Goal: Information Seeking & Learning: Learn about a topic

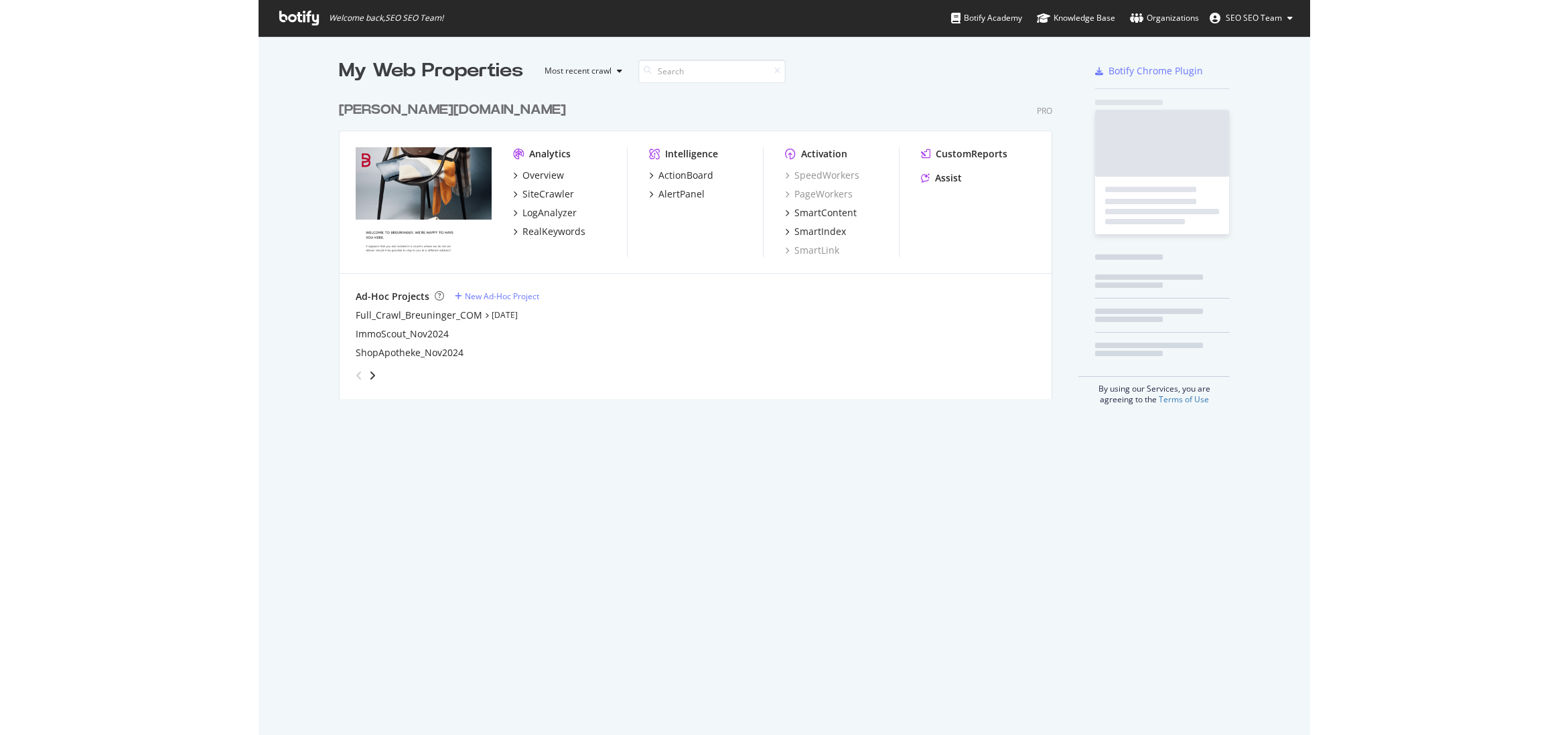
scroll to position [726, 1033]
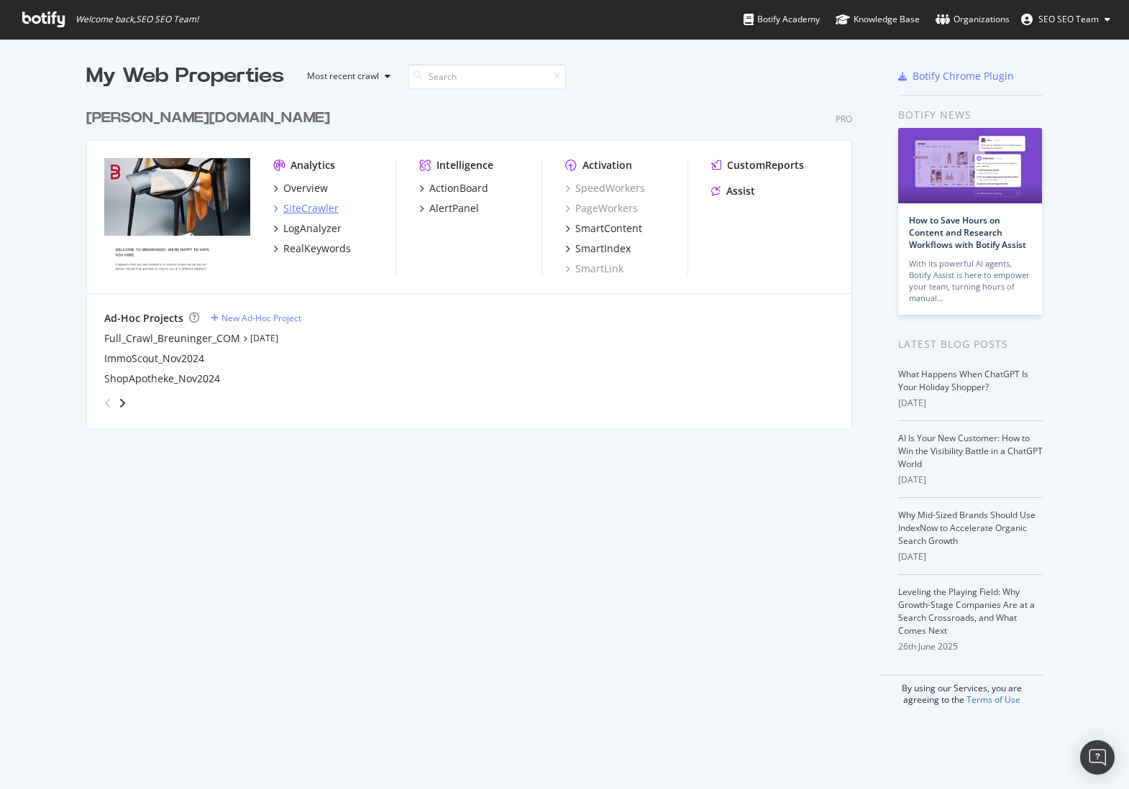
click at [303, 203] on div "SiteCrawler" at bounding box center [310, 208] width 55 height 14
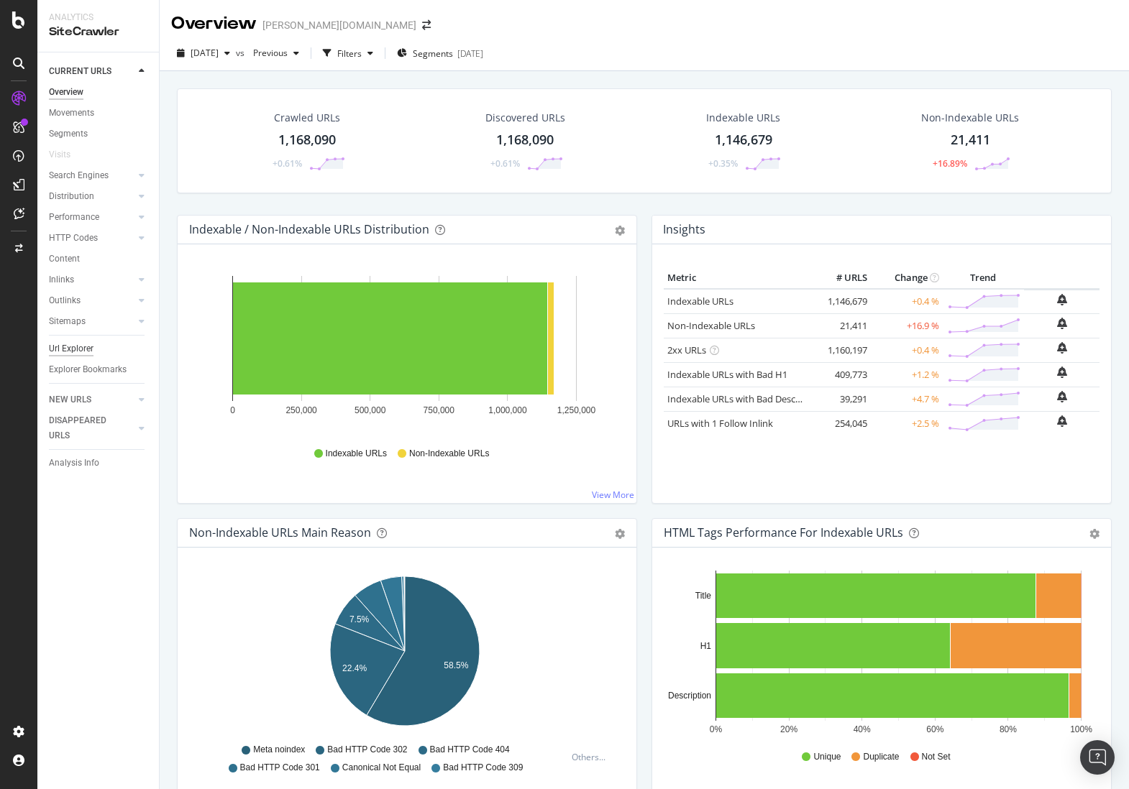
click at [63, 346] on div "Url Explorer" at bounding box center [71, 349] width 45 height 15
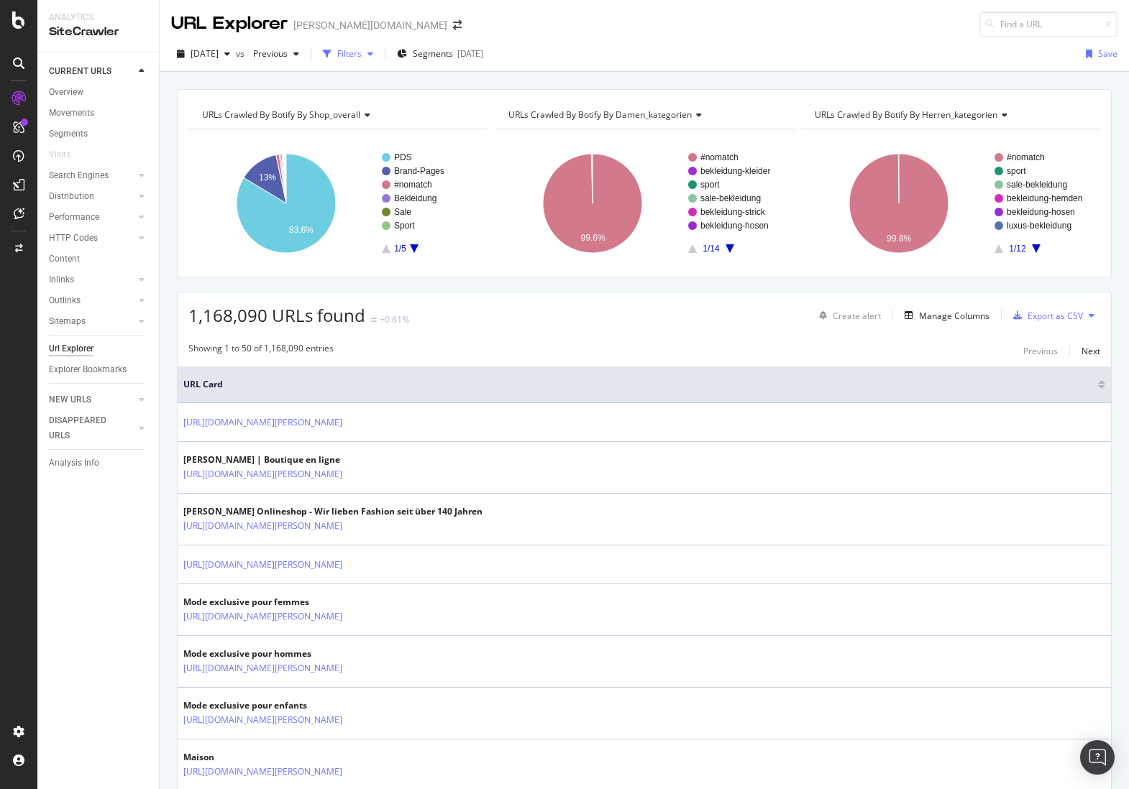
click at [362, 52] on div "Filters" at bounding box center [349, 53] width 24 height 12
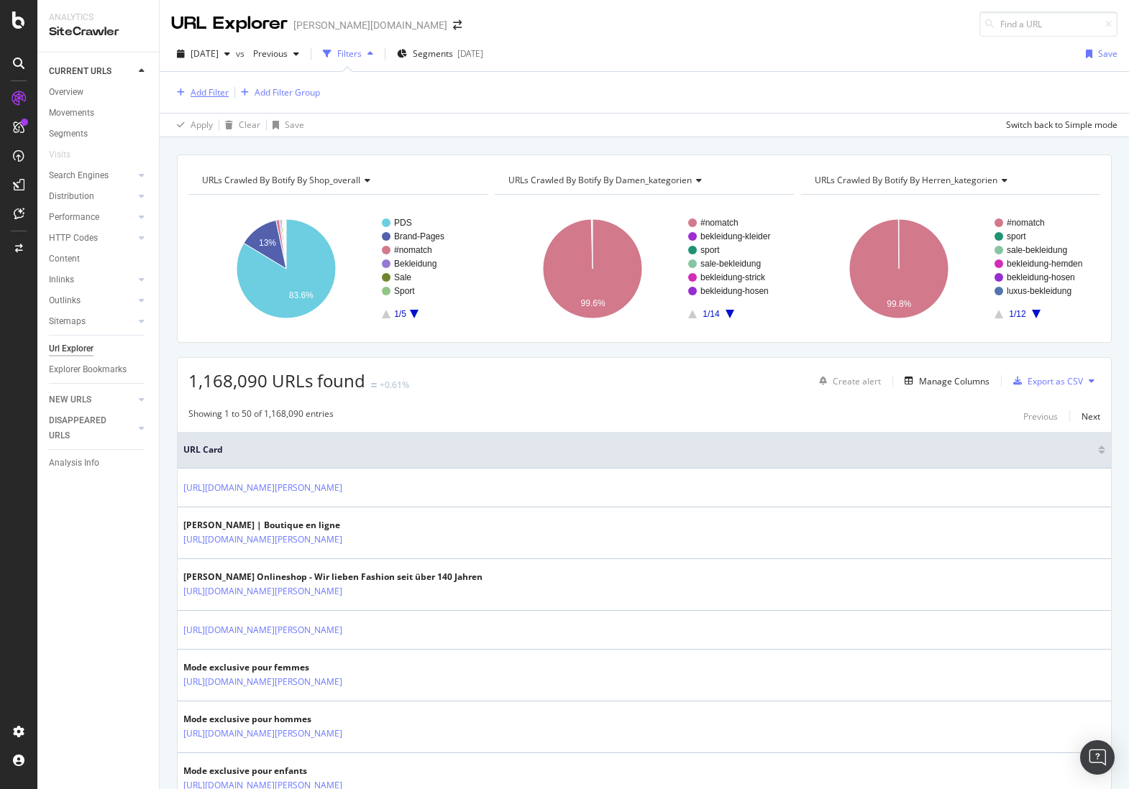
click at [224, 86] on div "Add Filter" at bounding box center [210, 92] width 38 height 12
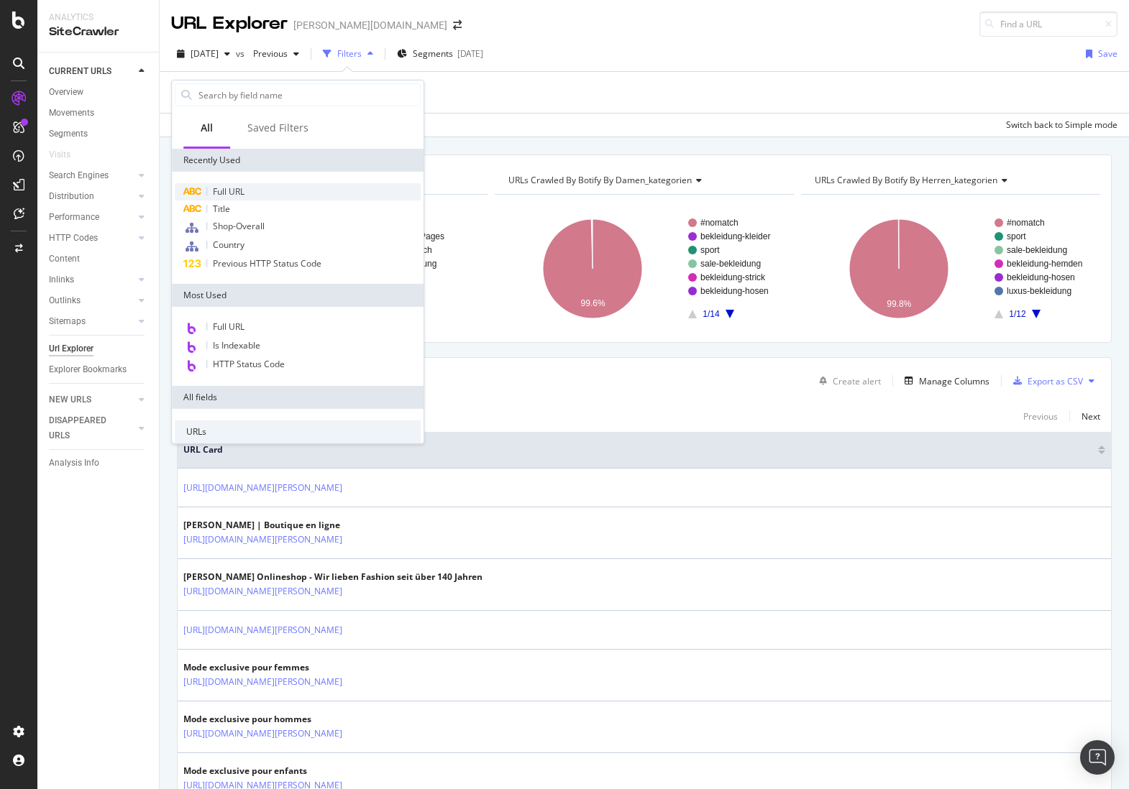
click at [230, 183] on div "Full URL" at bounding box center [298, 191] width 246 height 17
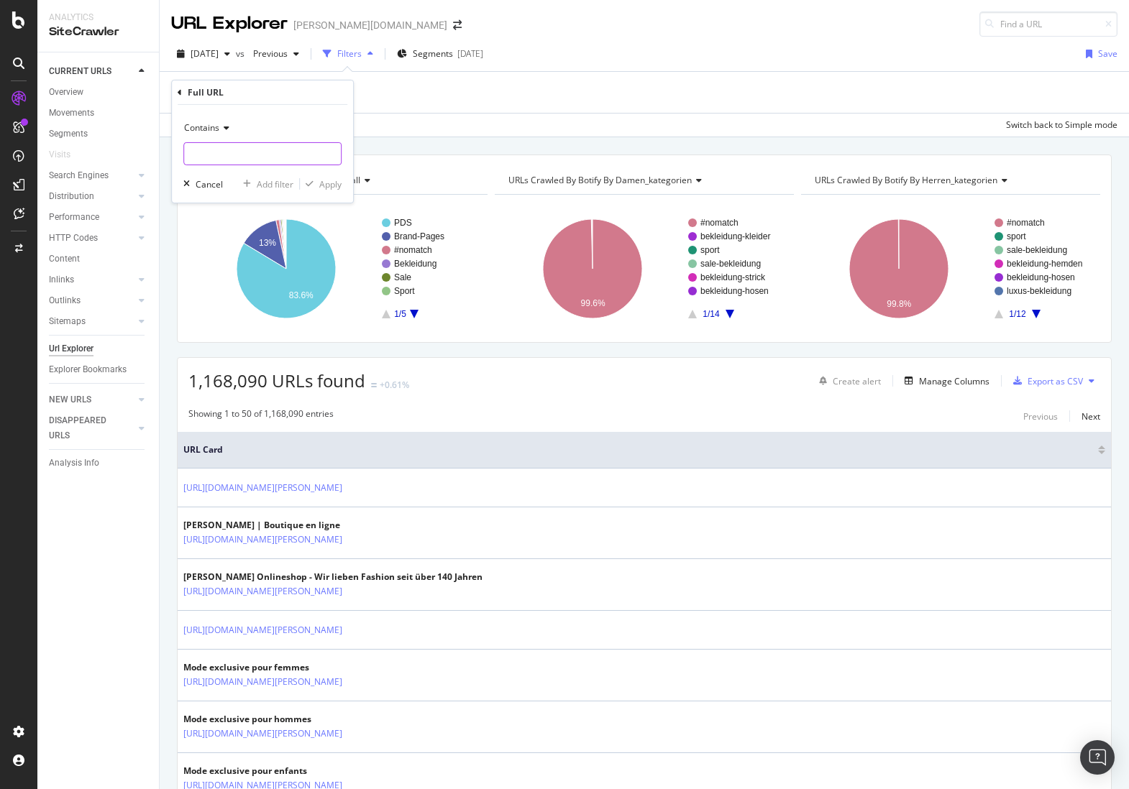
click at [209, 164] on input "text" at bounding box center [262, 153] width 157 height 23
type input "wellensteyn"
click at [321, 184] on div "Apply" at bounding box center [330, 184] width 22 height 12
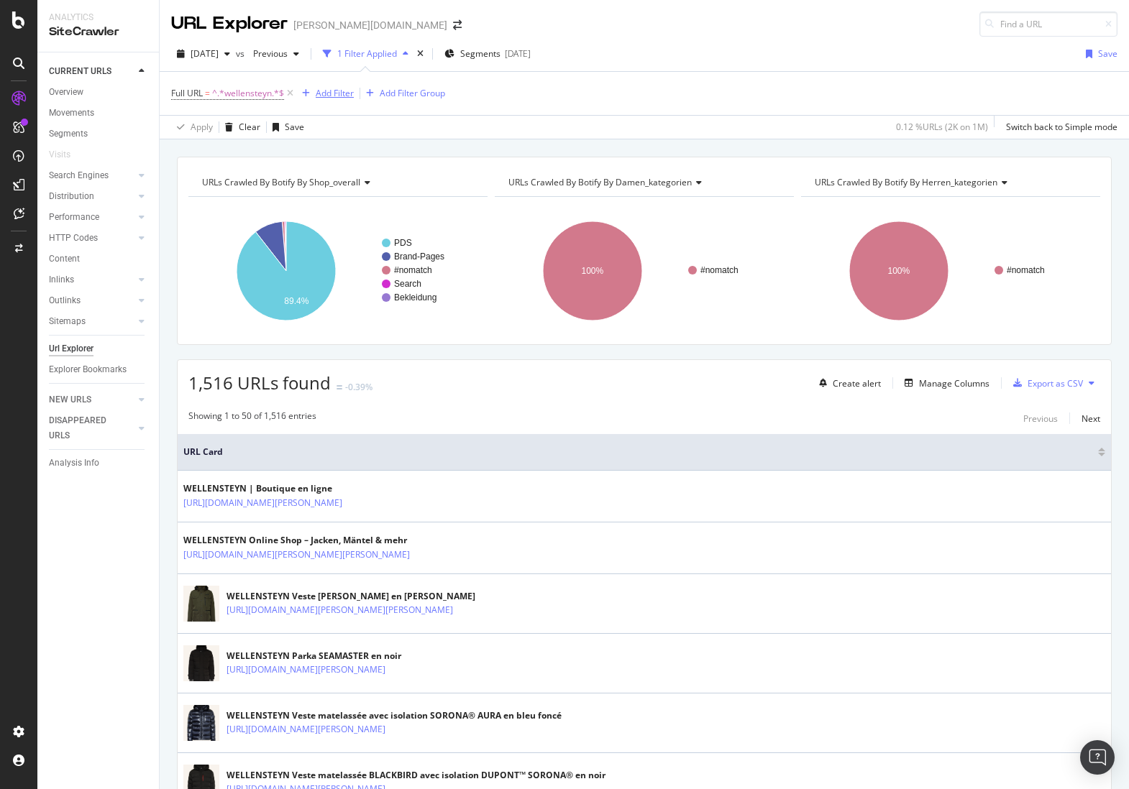
click at [330, 99] on div "Add Filter" at bounding box center [325, 94] width 58 height 16
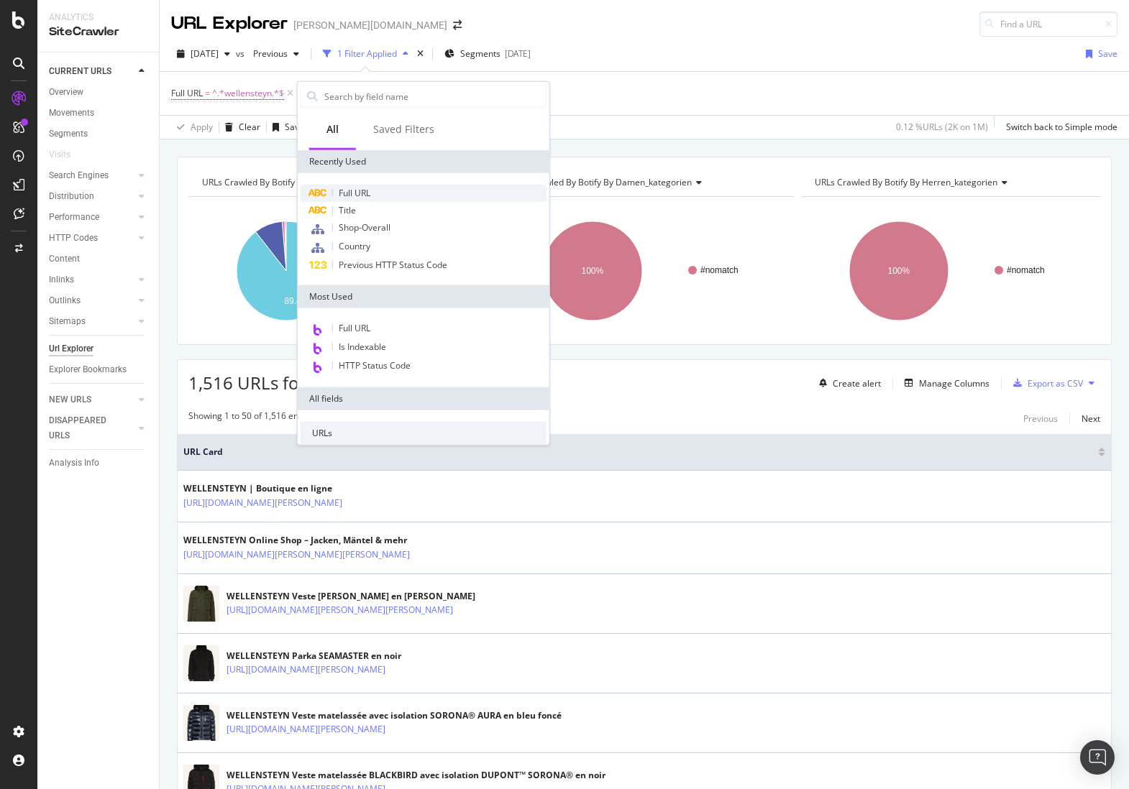
click at [367, 192] on span "Full URL" at bounding box center [355, 193] width 32 height 12
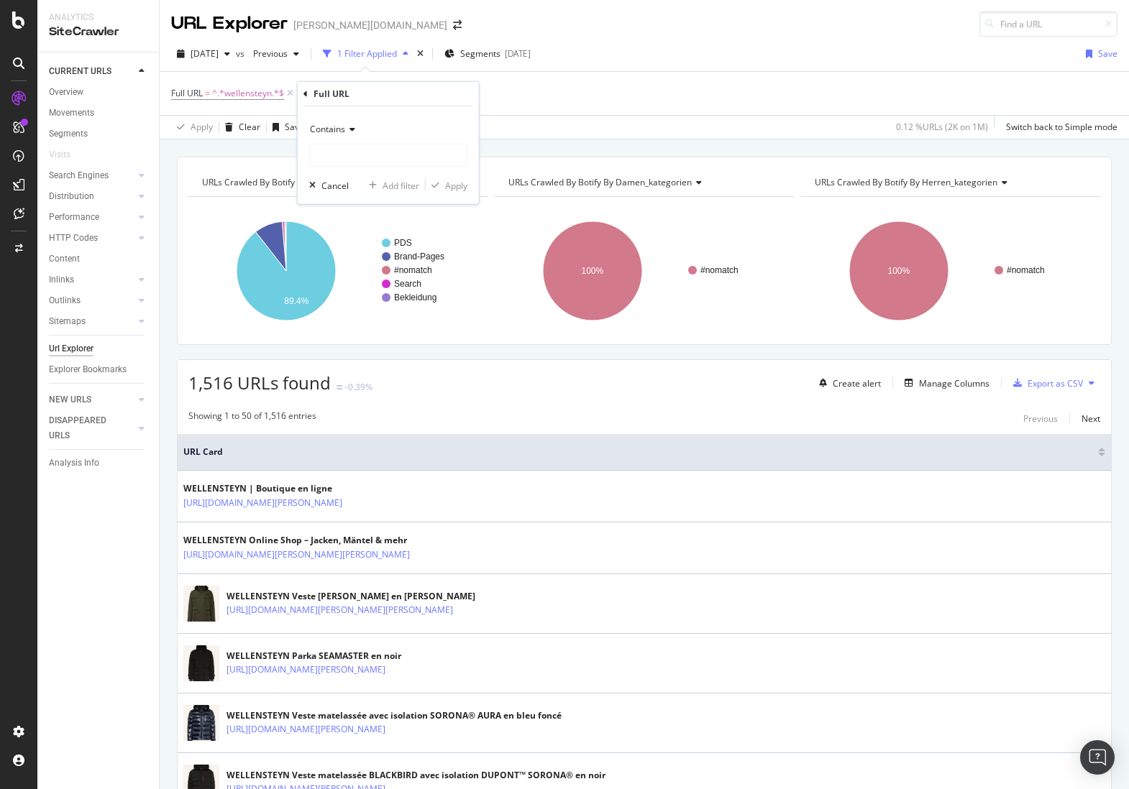
click at [334, 127] on span "Contains" at bounding box center [327, 129] width 35 height 12
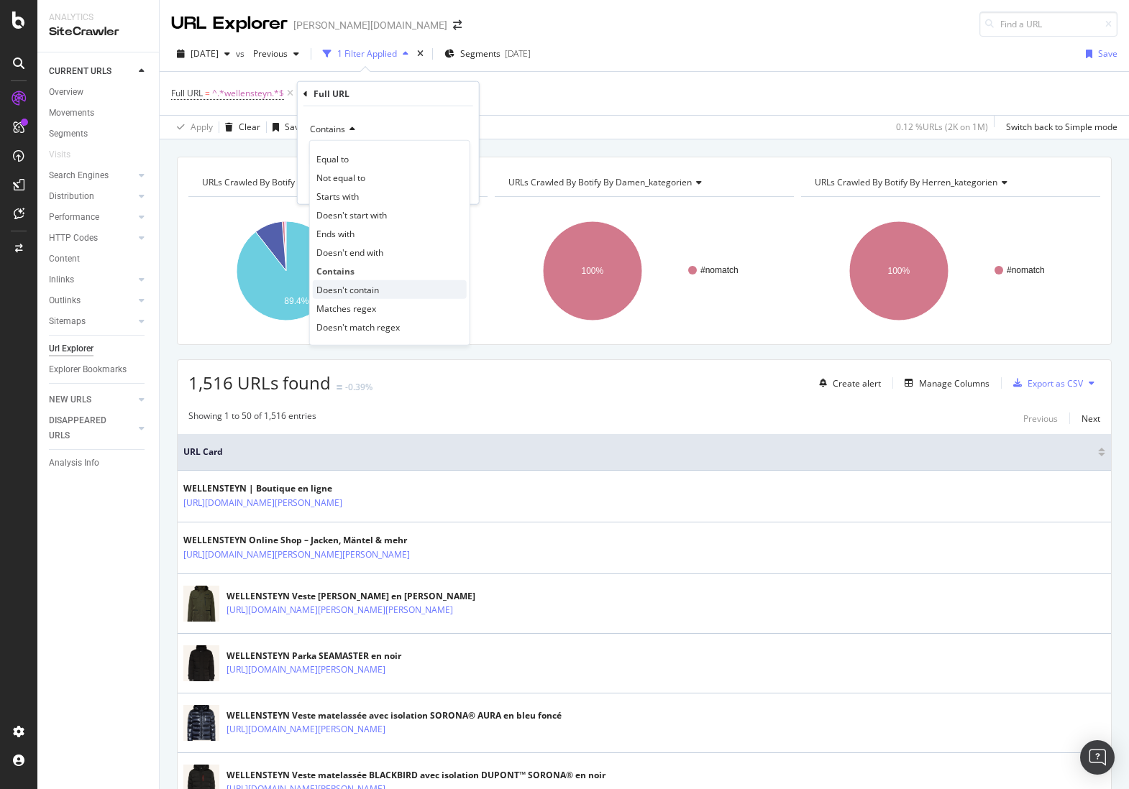
click at [351, 293] on span "Doesn't contain" at bounding box center [347, 289] width 63 height 12
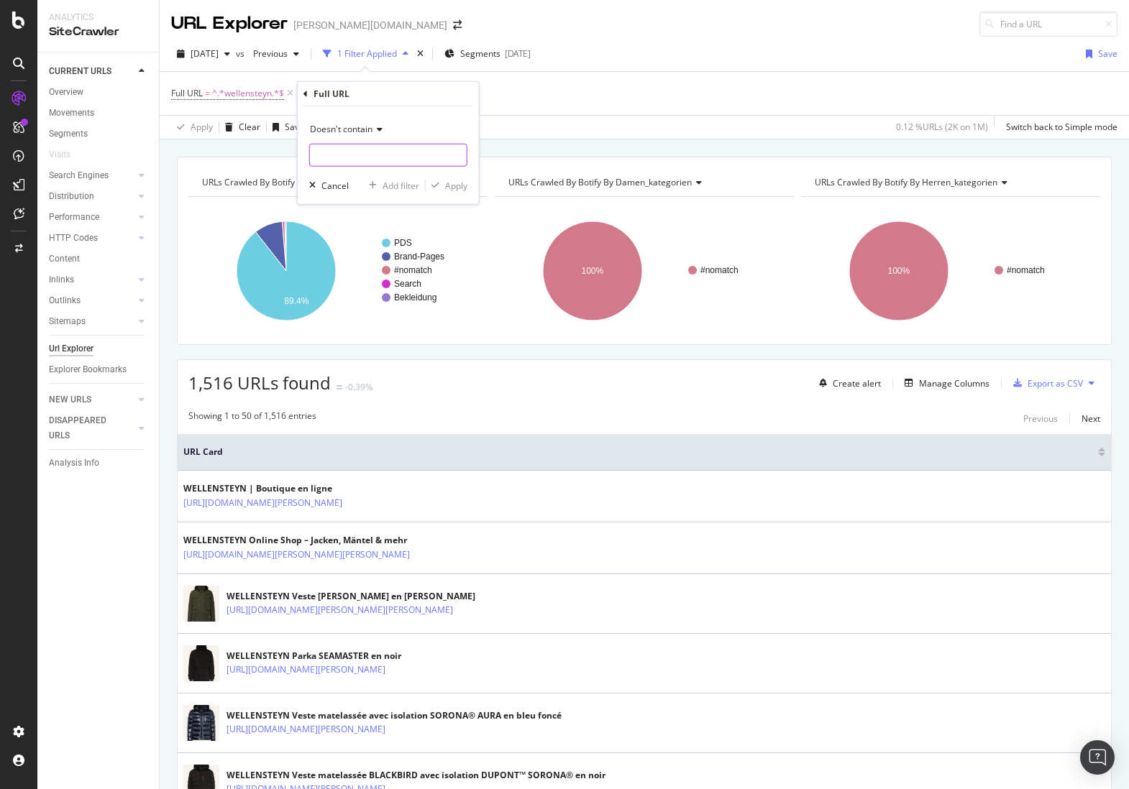
click at [336, 156] on input "text" at bounding box center [388, 155] width 157 height 23
type input "/p/"
click at [439, 181] on div "button" at bounding box center [435, 185] width 19 height 9
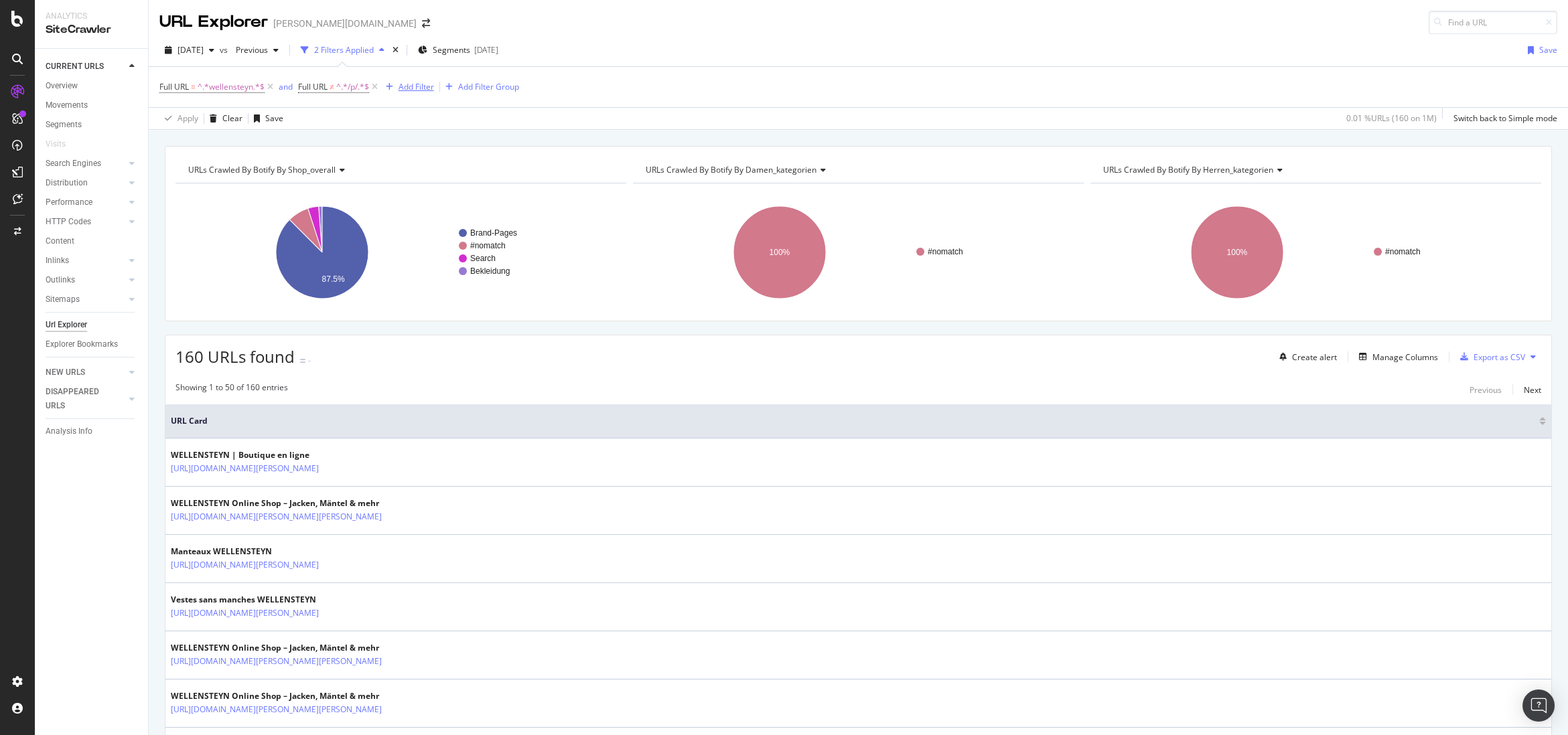
click at [399, 84] on div "button" at bounding box center [389, 87] width 18 height 8
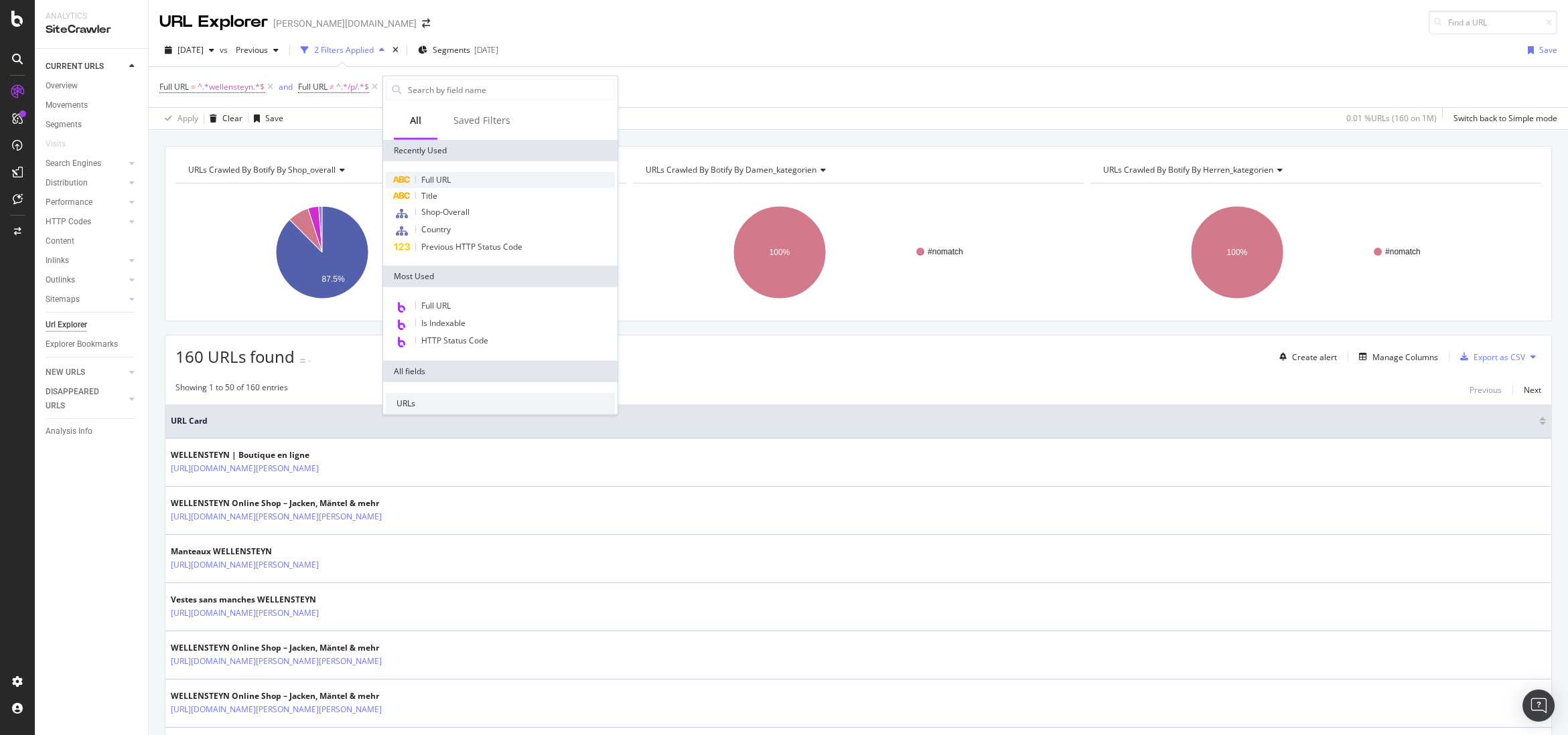
click at [452, 181] on div "Full URL" at bounding box center [500, 180] width 229 height 16
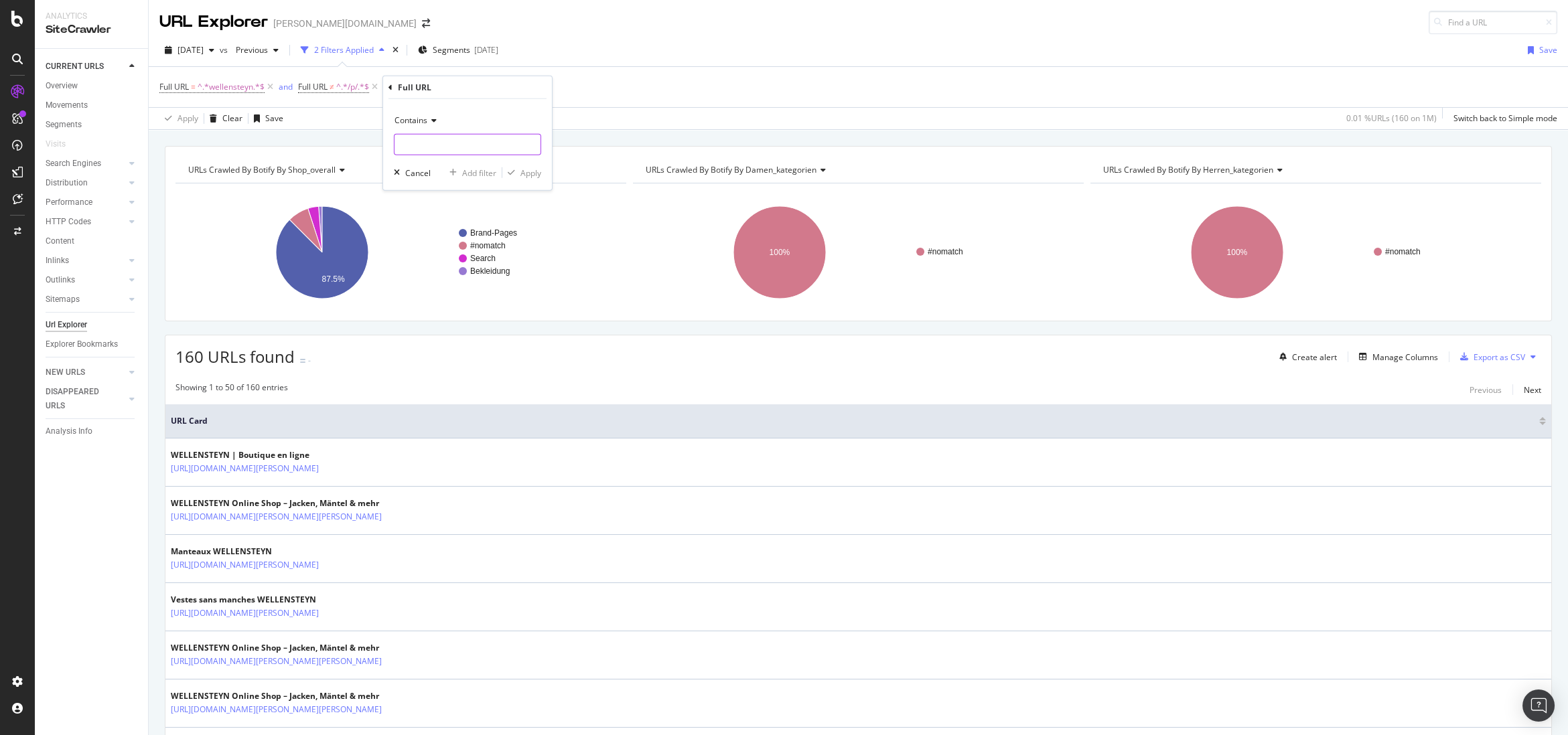
click at [451, 148] on input "text" at bounding box center [467, 144] width 146 height 21
type input "/de/"
click at [525, 172] on div "Apply" at bounding box center [531, 172] width 20 height 11
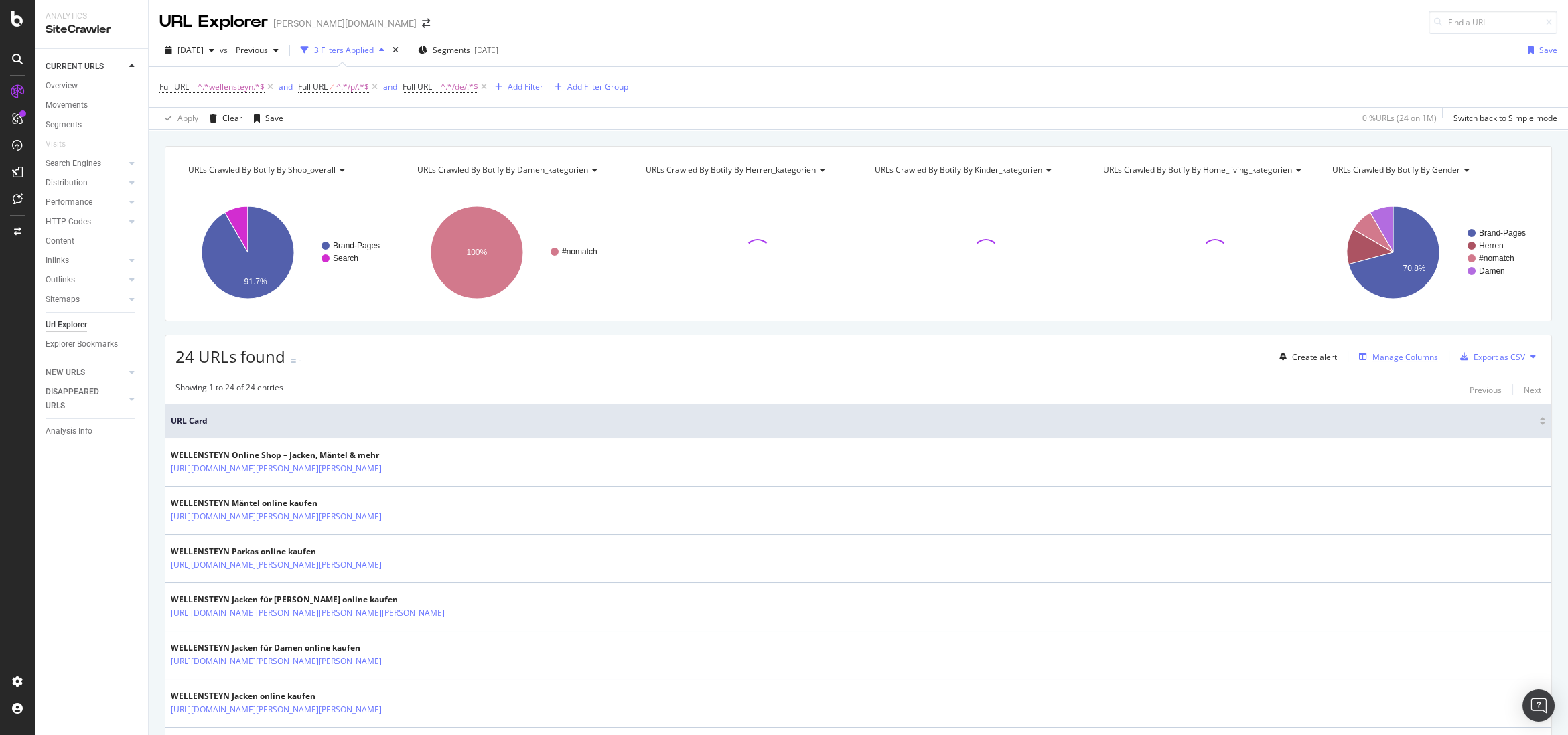
click at [1051, 359] on div "button" at bounding box center [1363, 357] width 19 height 8
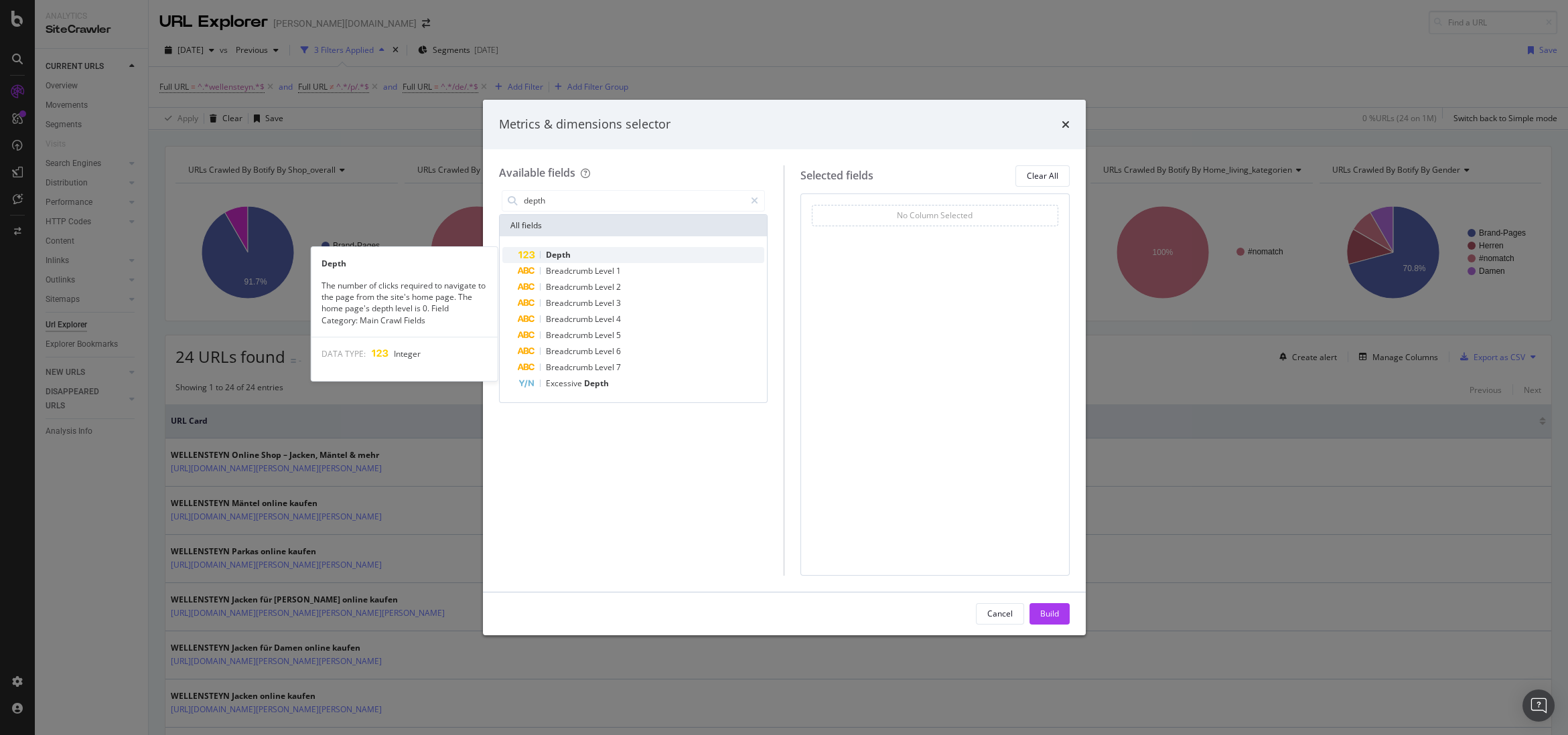
click at [552, 247] on div "Depth" at bounding box center [641, 254] width 247 height 16
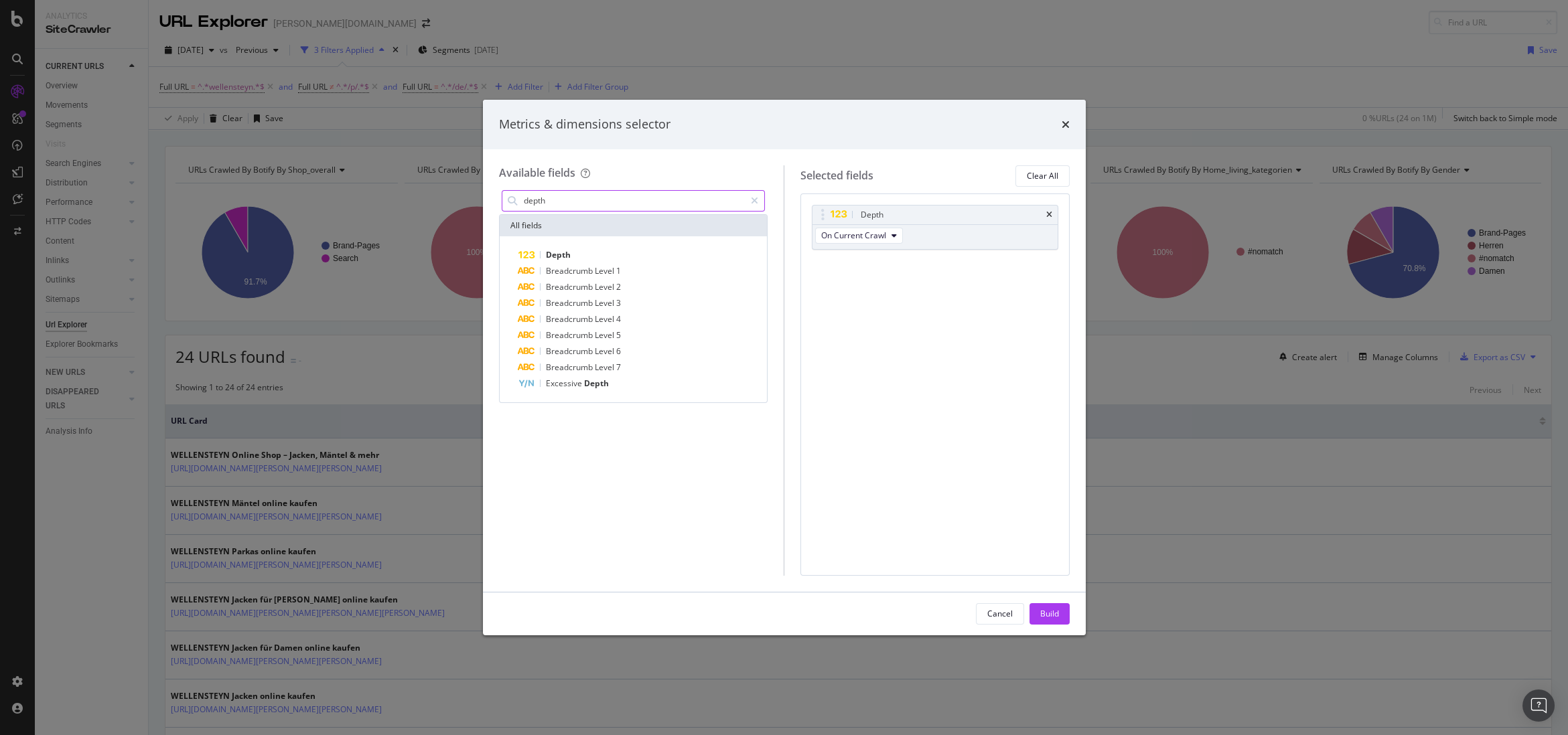
click at [587, 195] on input "depth" at bounding box center [634, 201] width 223 height 20
type input "l"
click at [594, 205] on input "inlink" at bounding box center [634, 201] width 223 height 20
click at [594, 204] on input "inlink" at bounding box center [634, 201] width 223 height 20
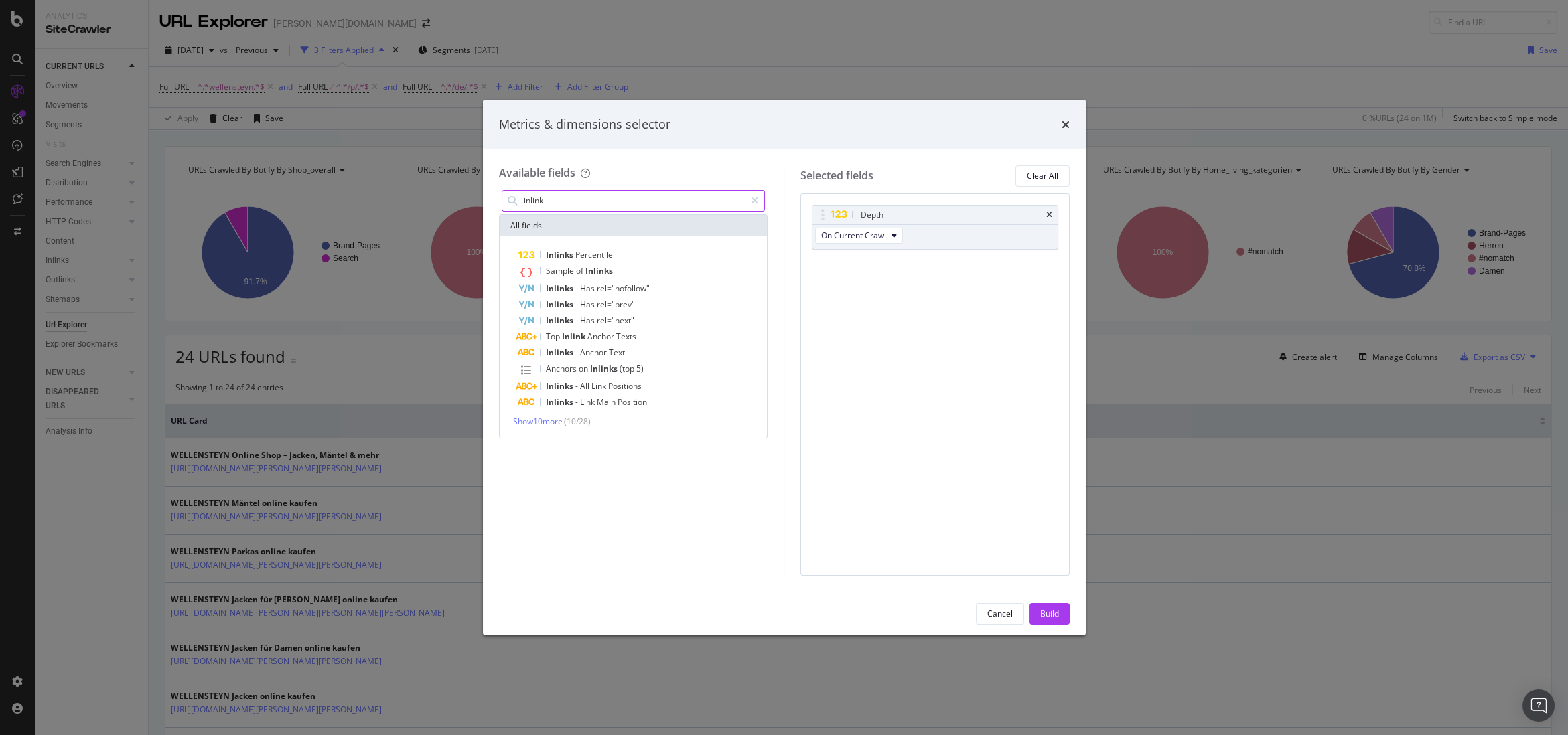
click at [594, 204] on input "inlink" at bounding box center [634, 201] width 223 height 20
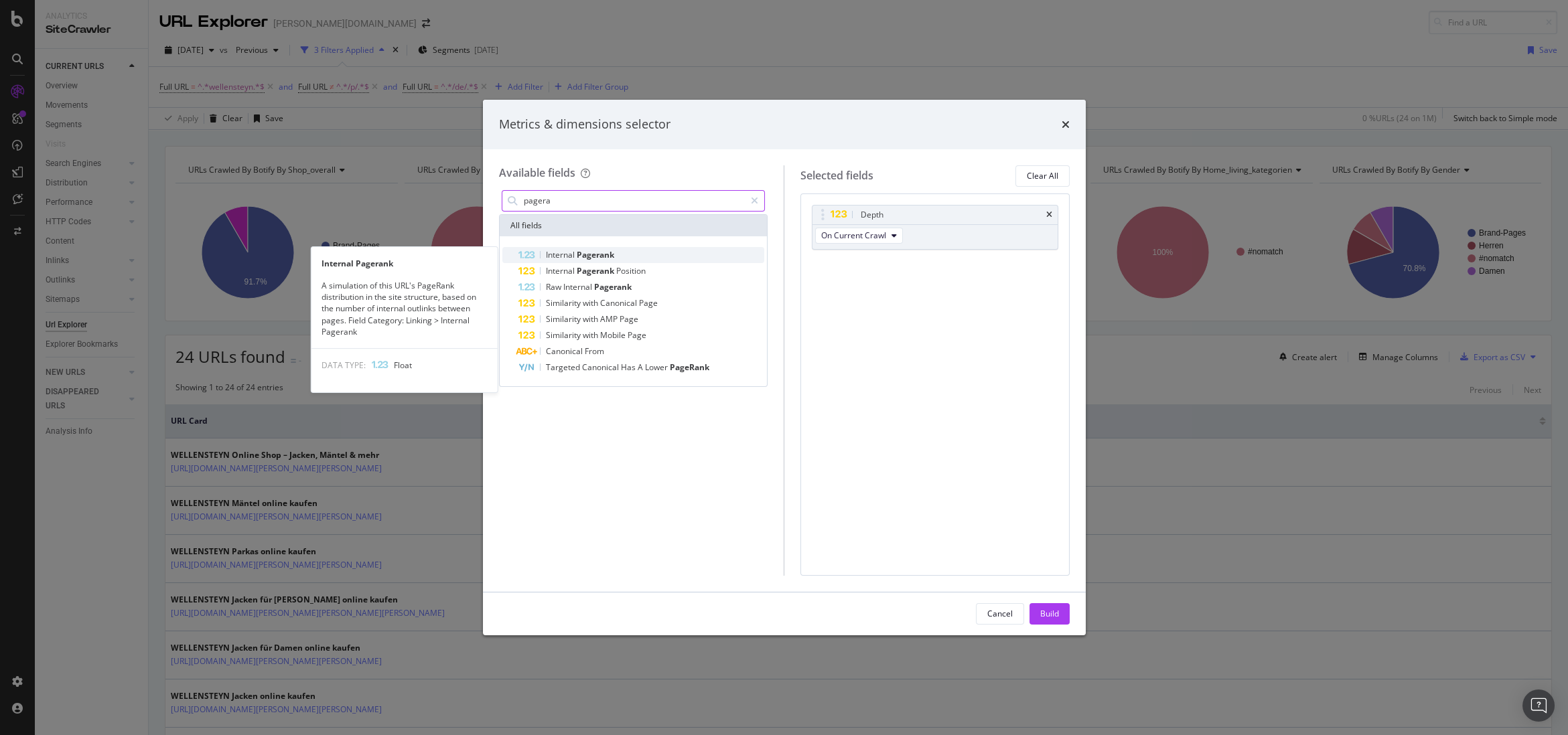
type input "pagera"
click at [590, 256] on span "Pagerank" at bounding box center [595, 254] width 37 height 11
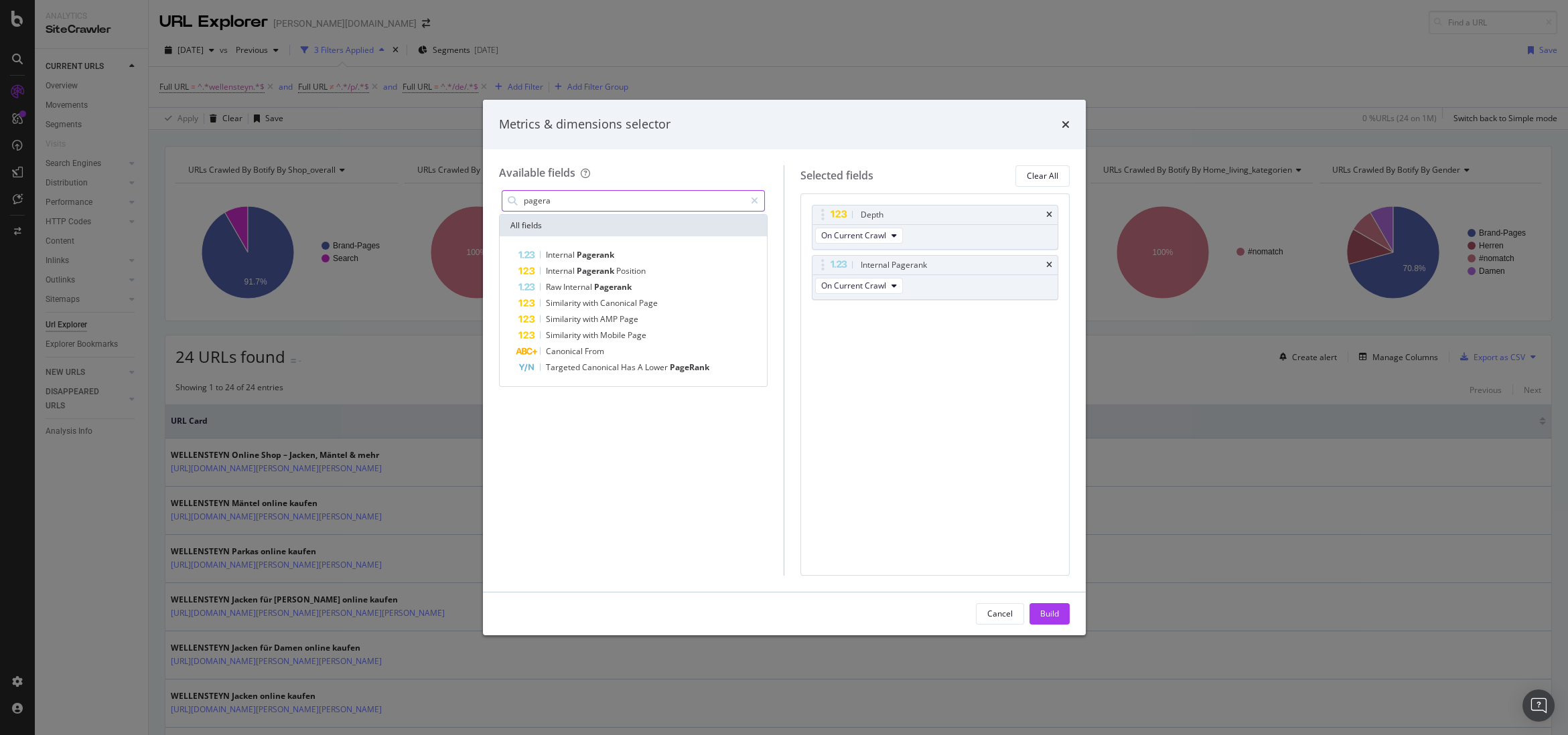
click at [589, 196] on input "pagera" at bounding box center [634, 201] width 223 height 20
click at [589, 195] on input "pagera" at bounding box center [634, 201] width 223 height 20
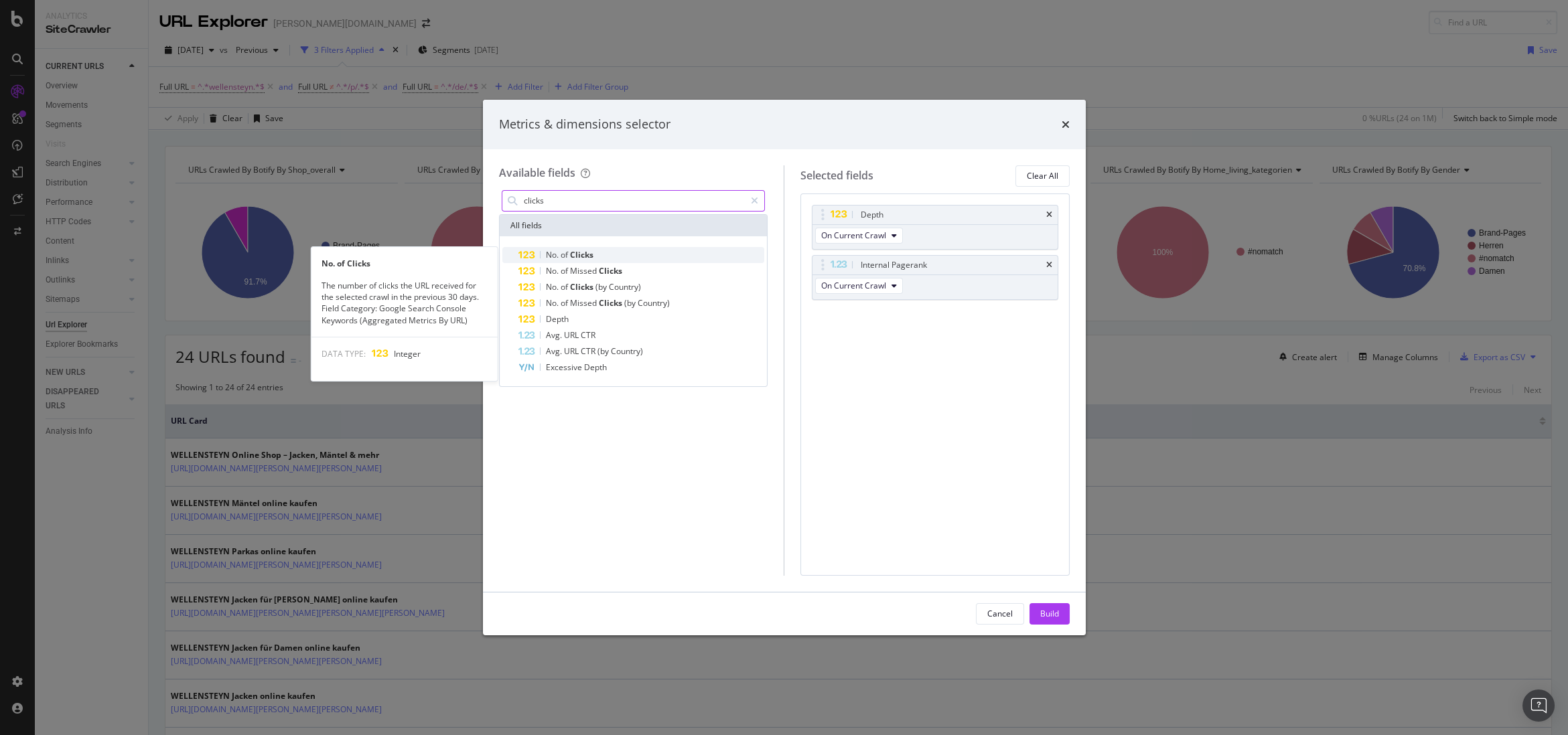
type input "clicks"
click at [623, 250] on div "No. of Clicks" at bounding box center [641, 254] width 247 height 16
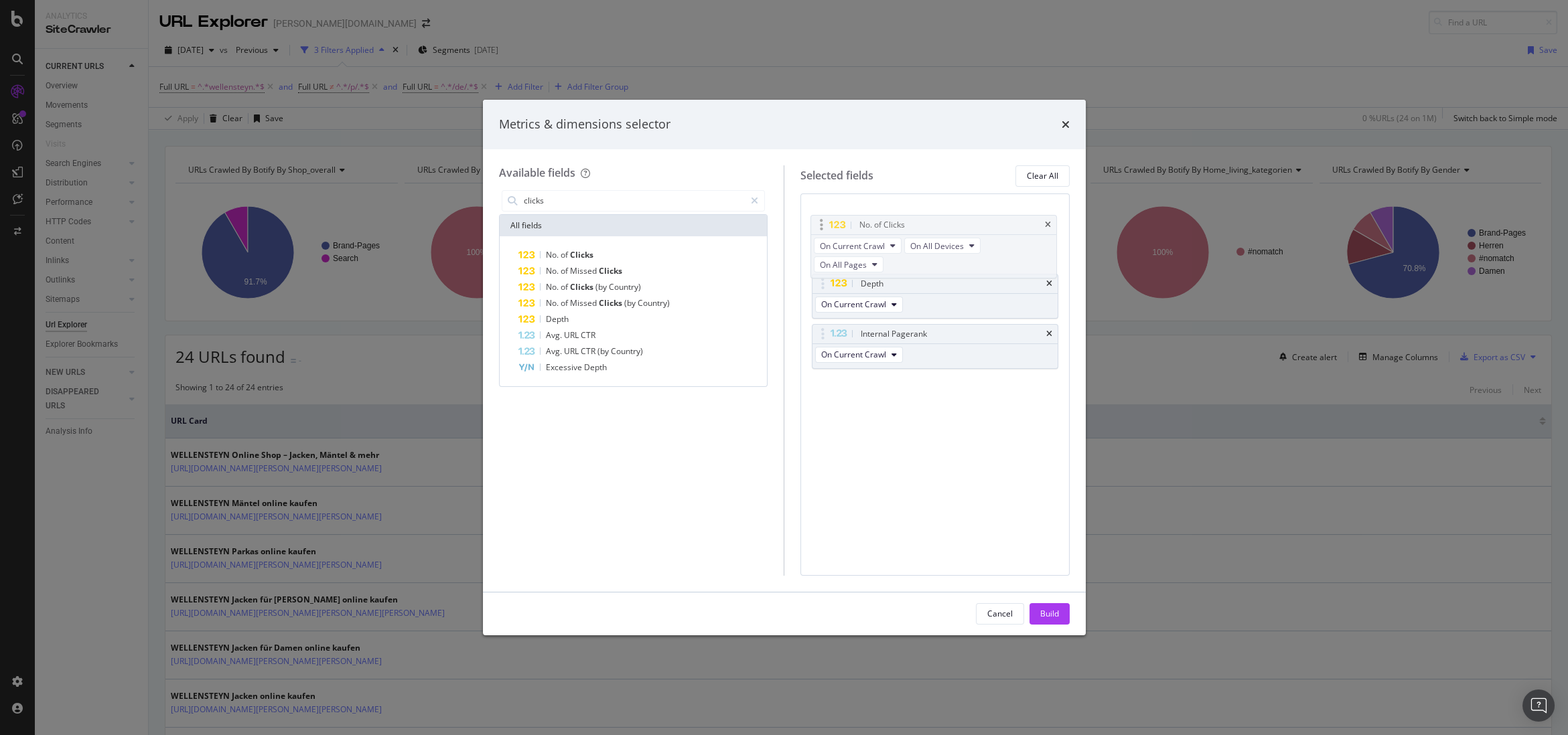
drag, startPoint x: 821, startPoint y: 316, endPoint x: 822, endPoint y: 217, distance: 99.0
click at [822, 217] on body "Analytics SiteCrawler CURRENT URLS Overview Movements Segments Visits Search En…" at bounding box center [784, 367] width 1568 height 735
click at [1045, 623] on div "Build" at bounding box center [1050, 615] width 19 height 20
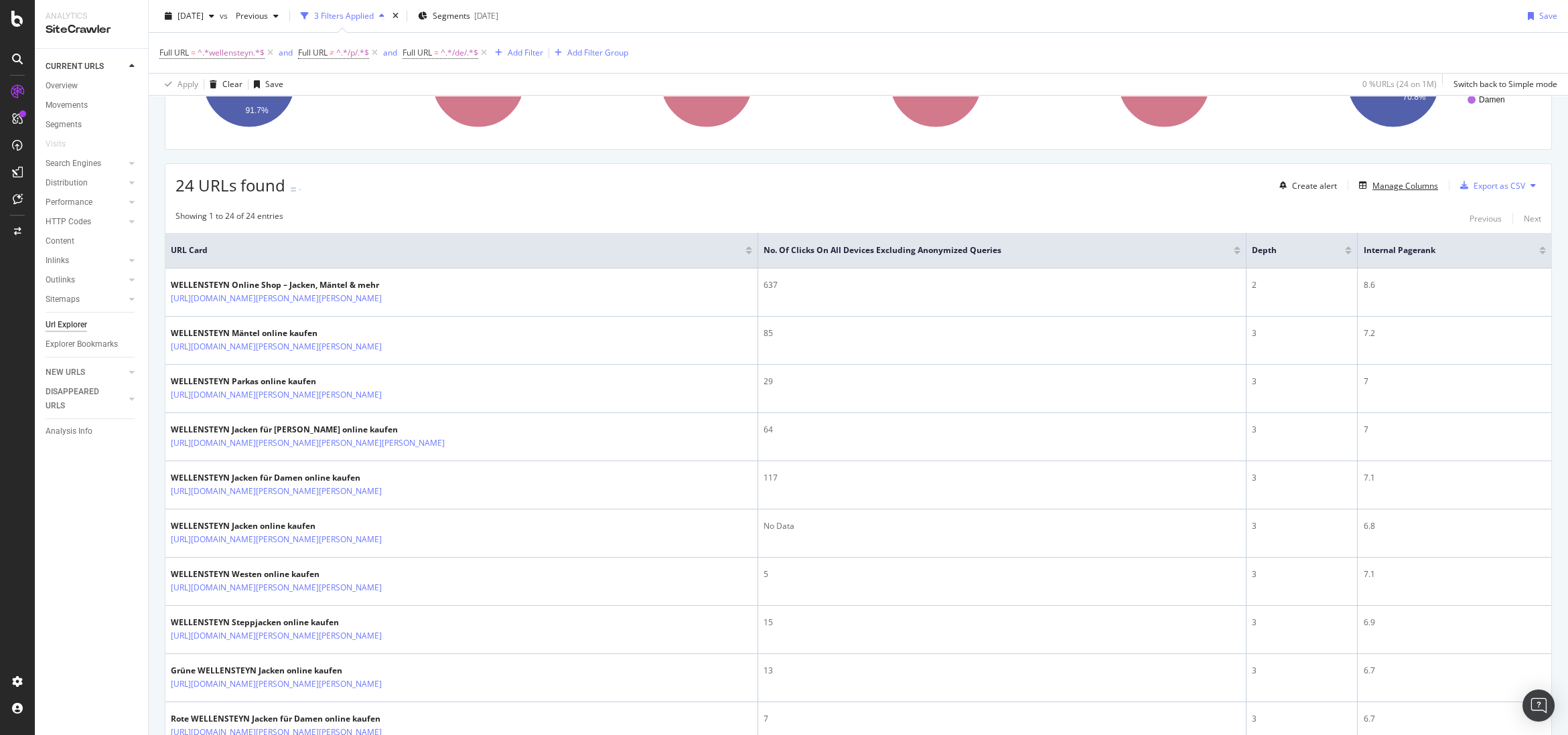
scroll to position [176, 0]
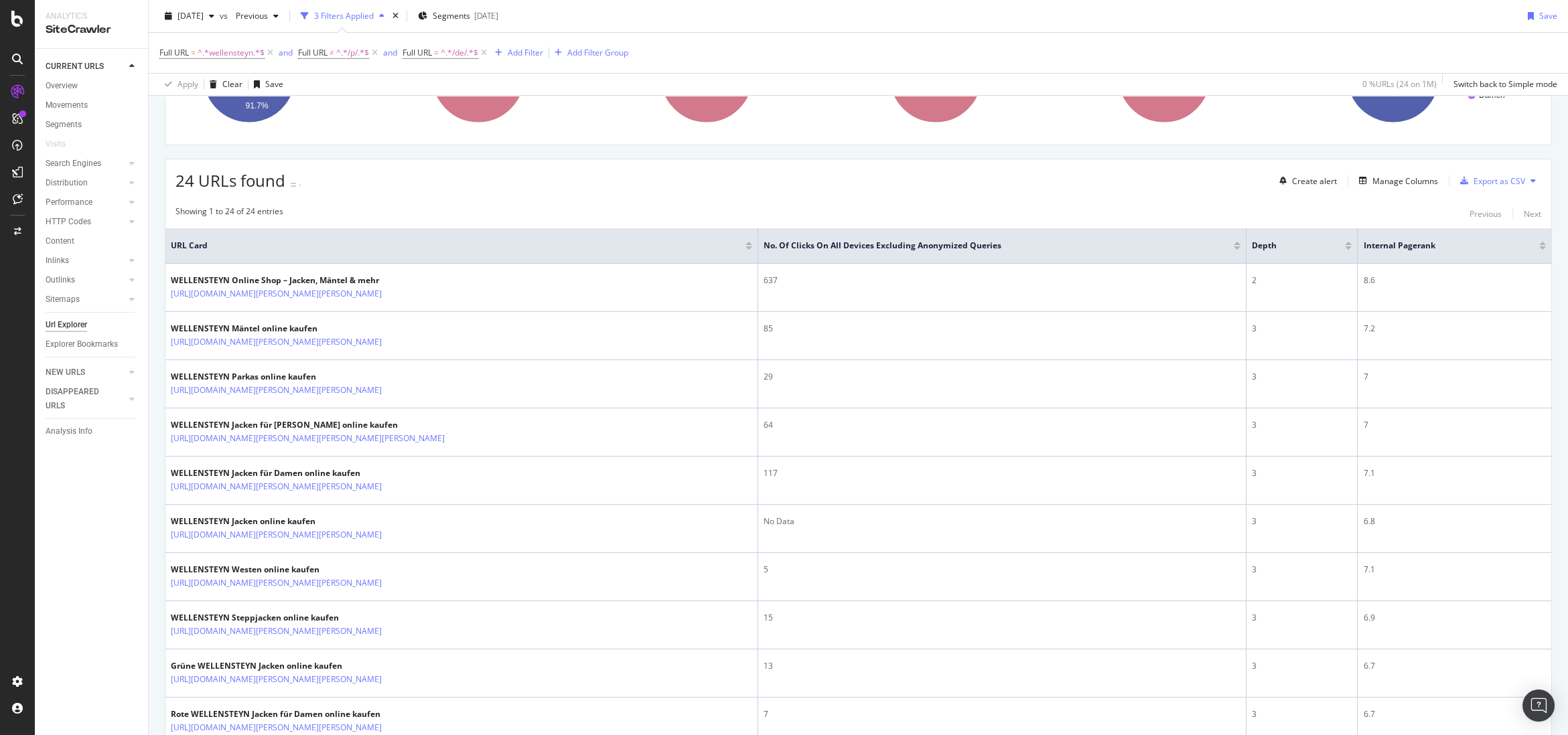
click at [1051, 248] on div at bounding box center [1236, 249] width 7 height 4
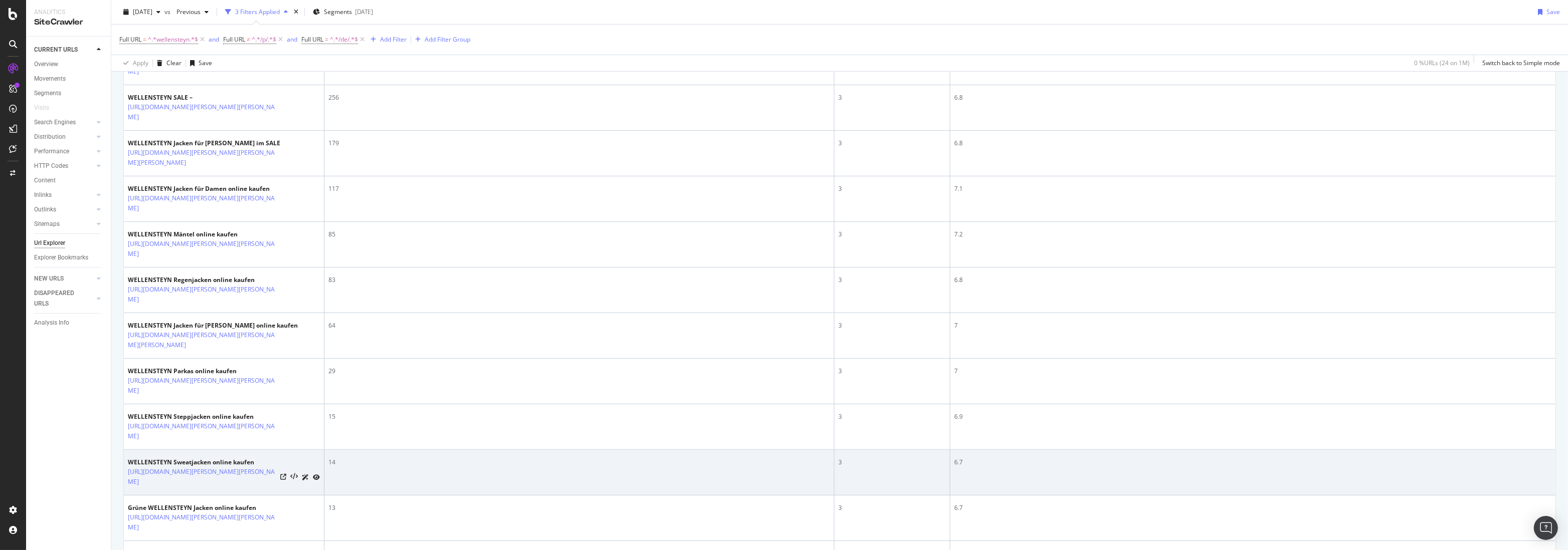
scroll to position [214, 0]
